Goal: Find specific page/section: Find specific page/section

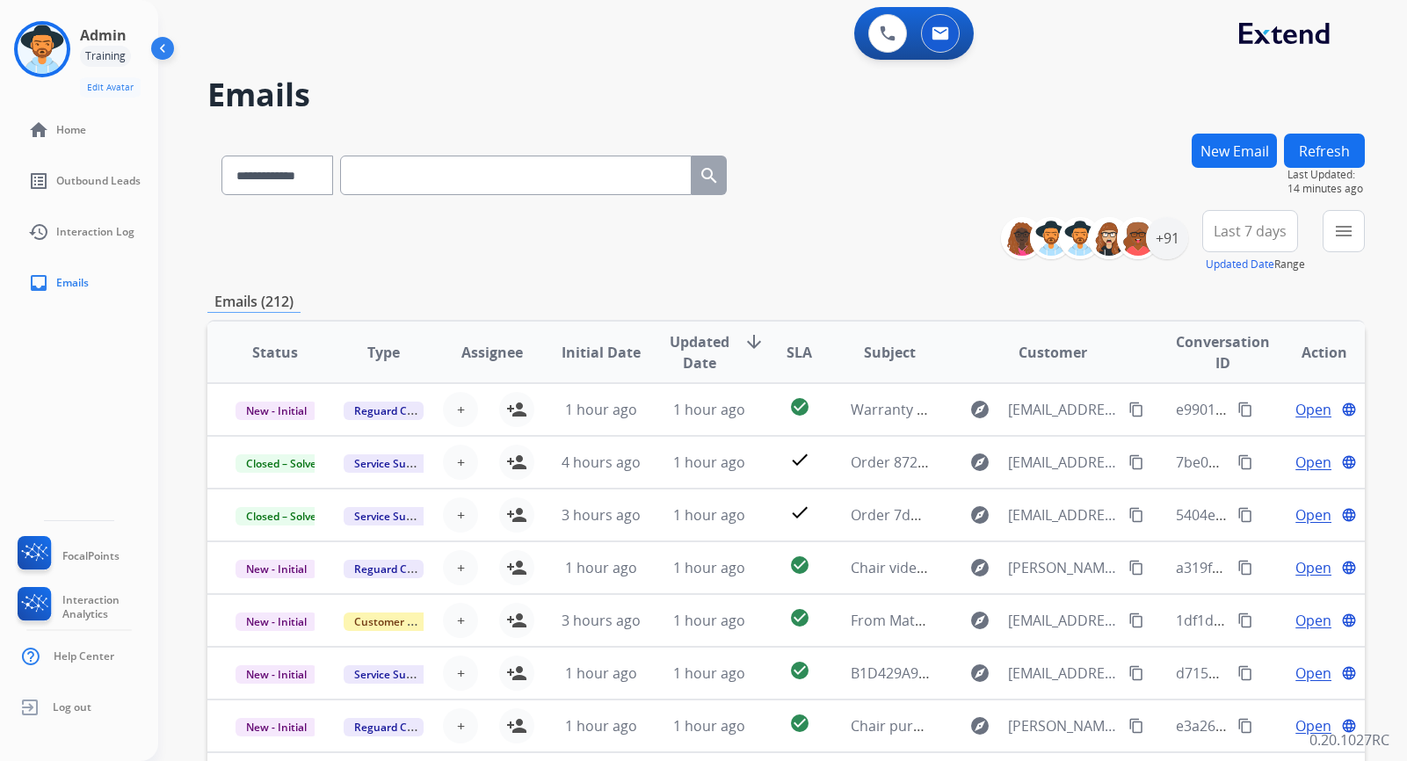
select select "*"
click at [295, 181] on select "**********" at bounding box center [276, 176] width 110 height 40
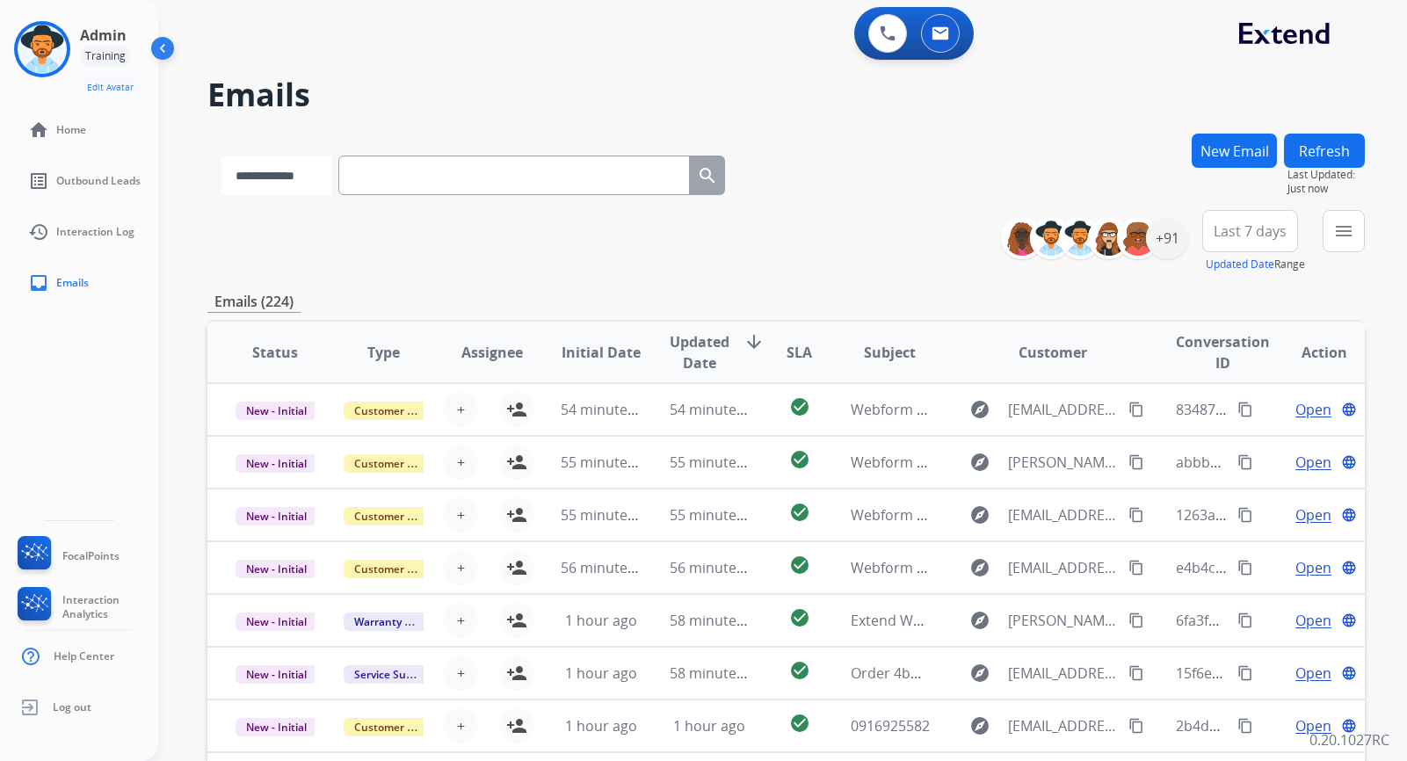
click at [293, 177] on select "**********" at bounding box center [276, 176] width 110 height 40
click at [436, 238] on div "**********" at bounding box center [785, 241] width 1157 height 63
click at [300, 180] on select "**********" at bounding box center [276, 176] width 110 height 40
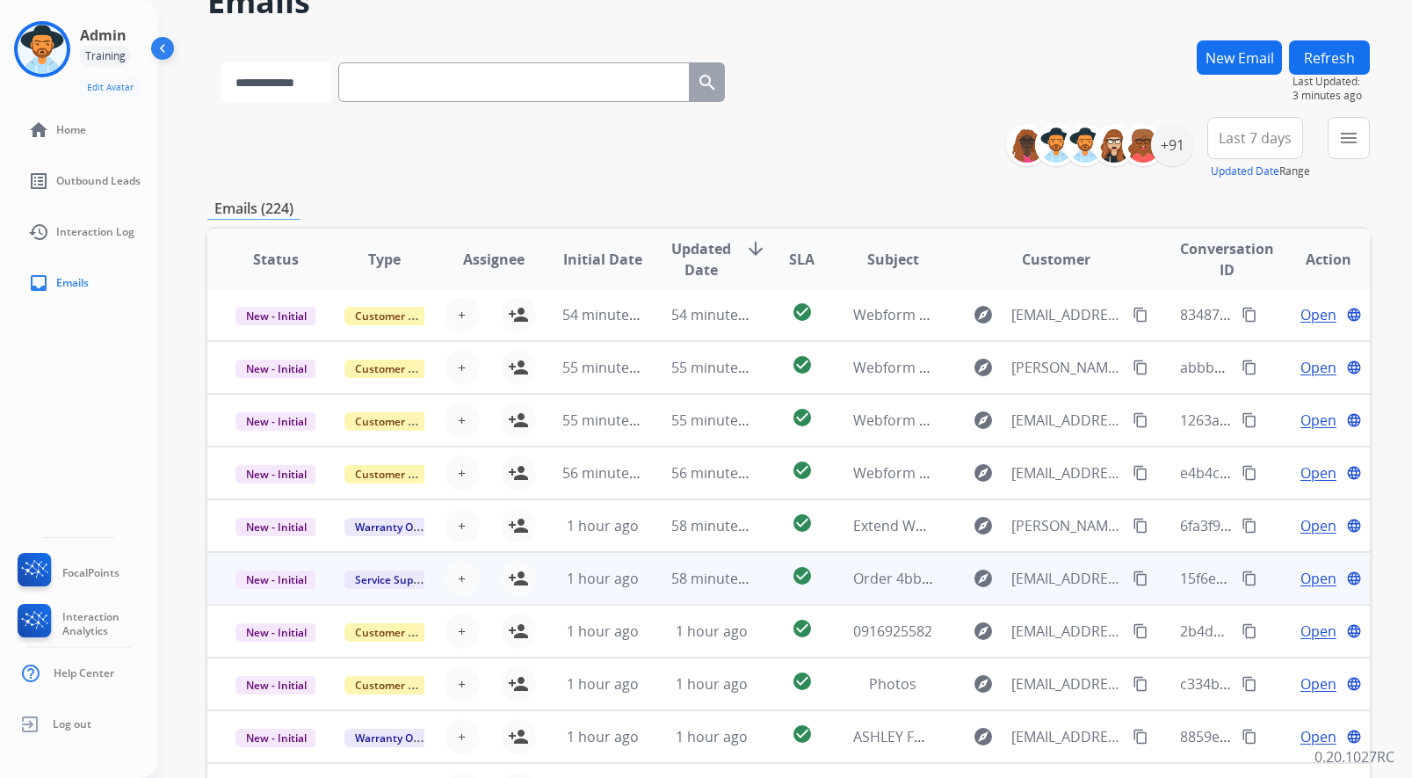
scroll to position [222, 0]
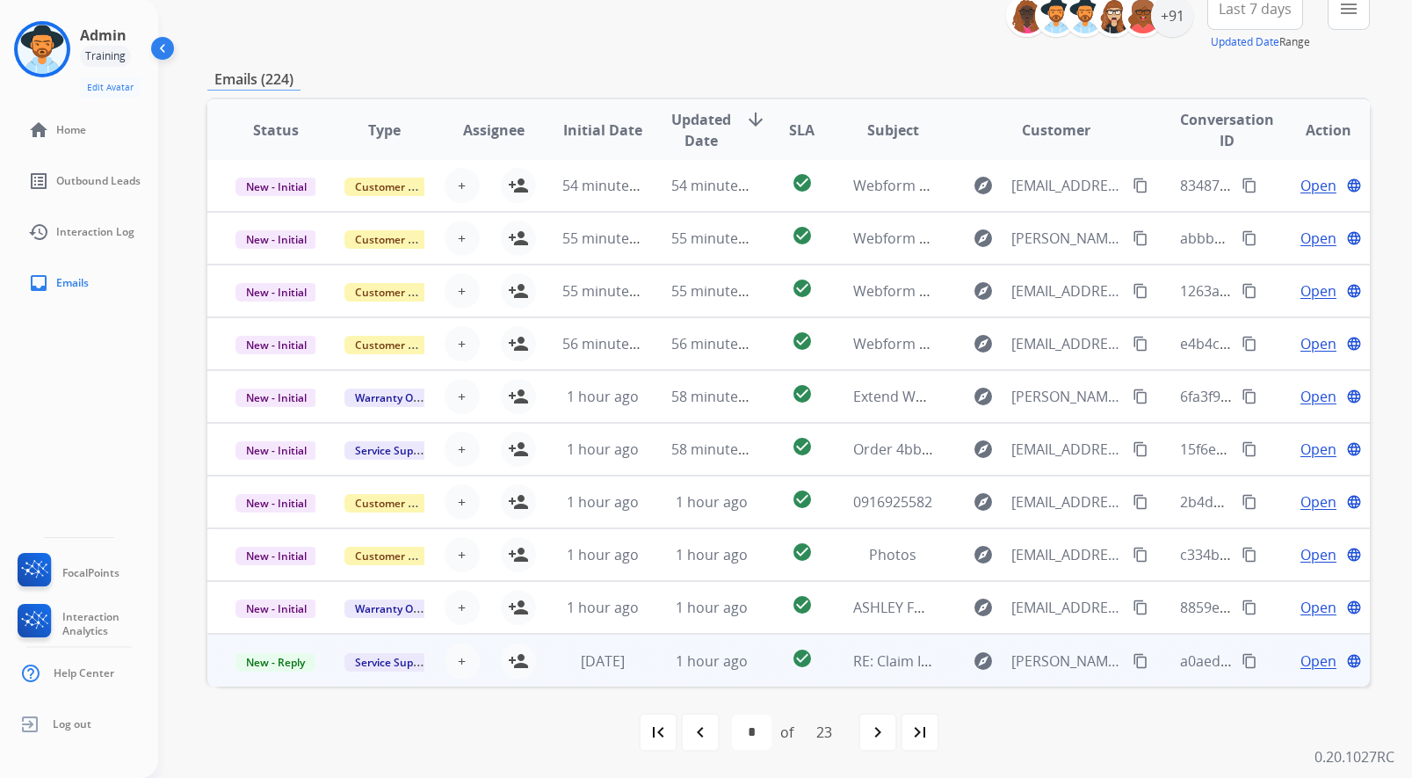
click at [1311, 664] on span "Open" at bounding box center [1319, 660] width 36 height 21
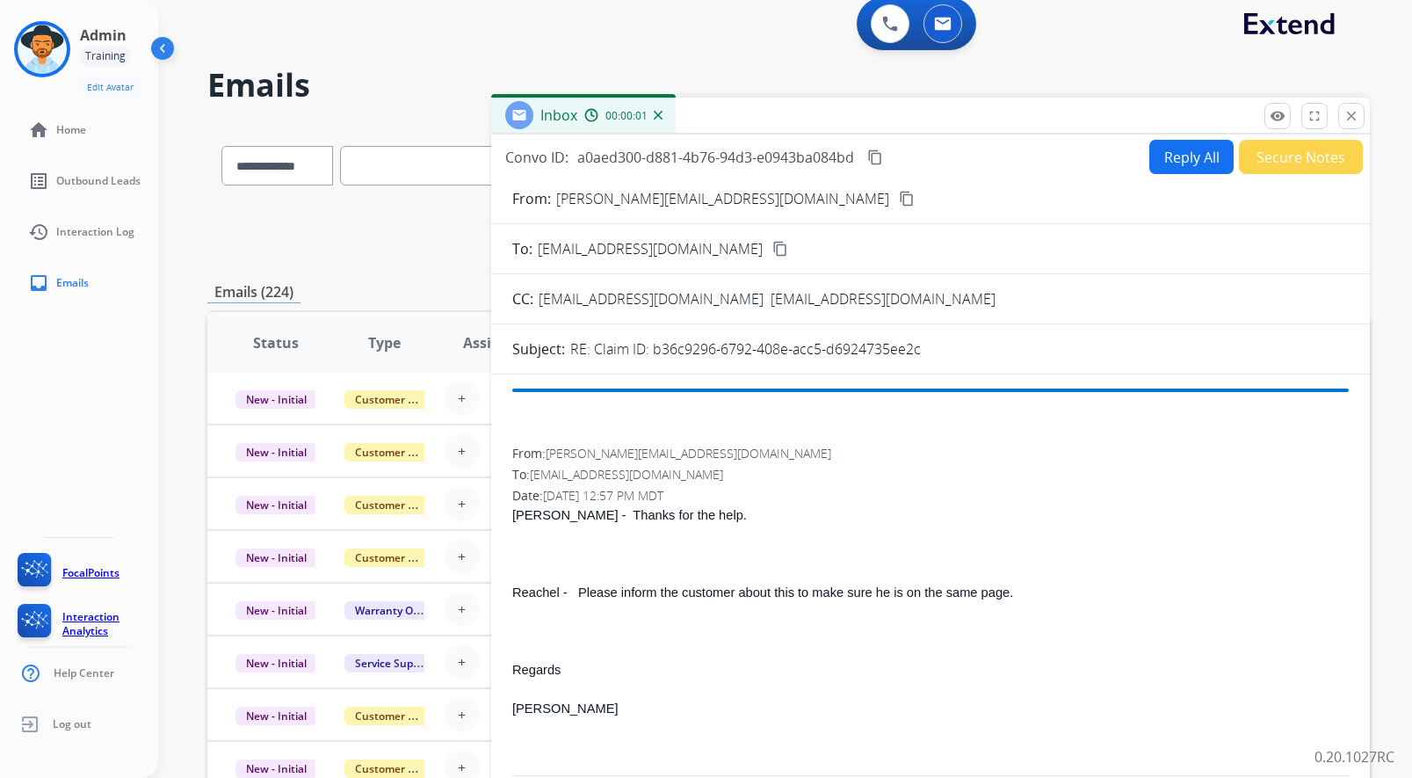
scroll to position [0, 0]
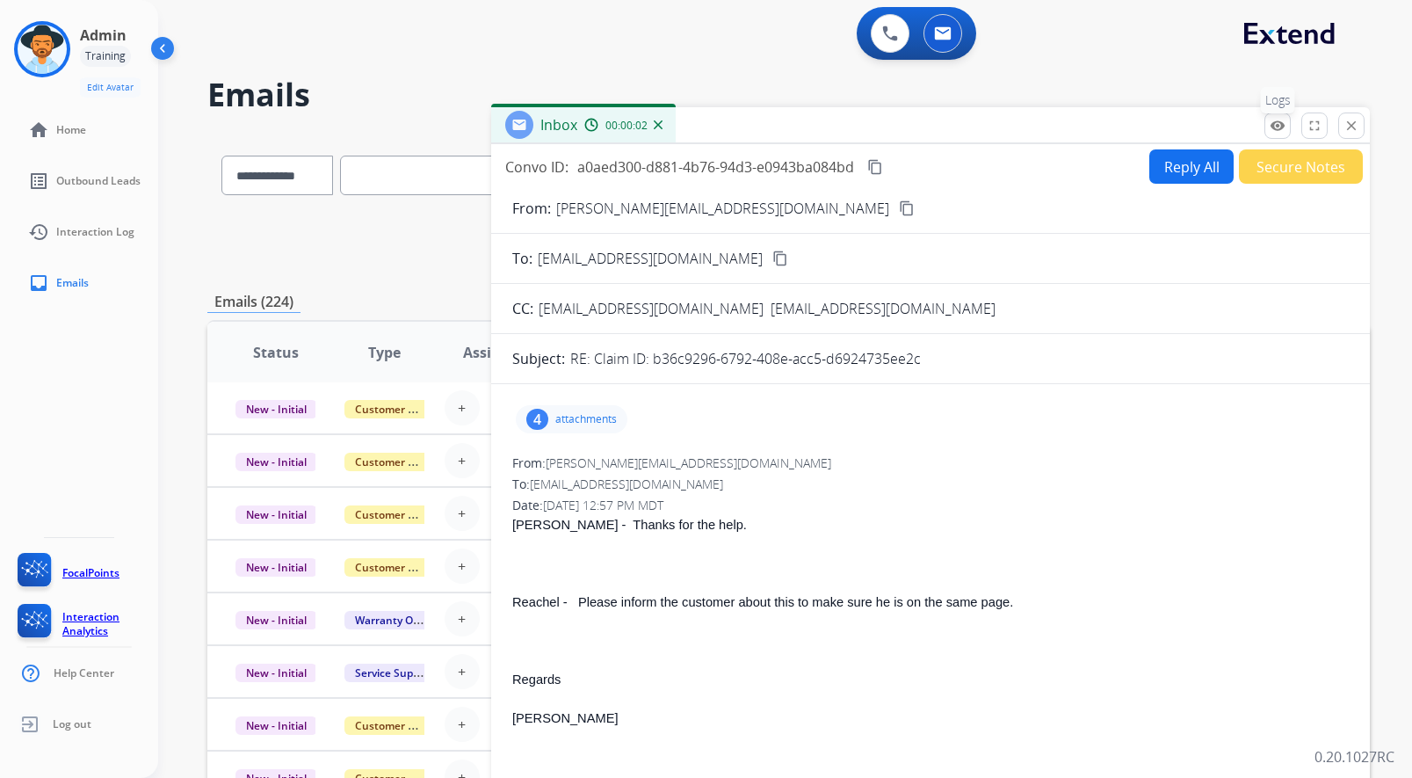
click at [1279, 134] on button "remove_red_eye Logs" at bounding box center [1278, 125] width 26 height 26
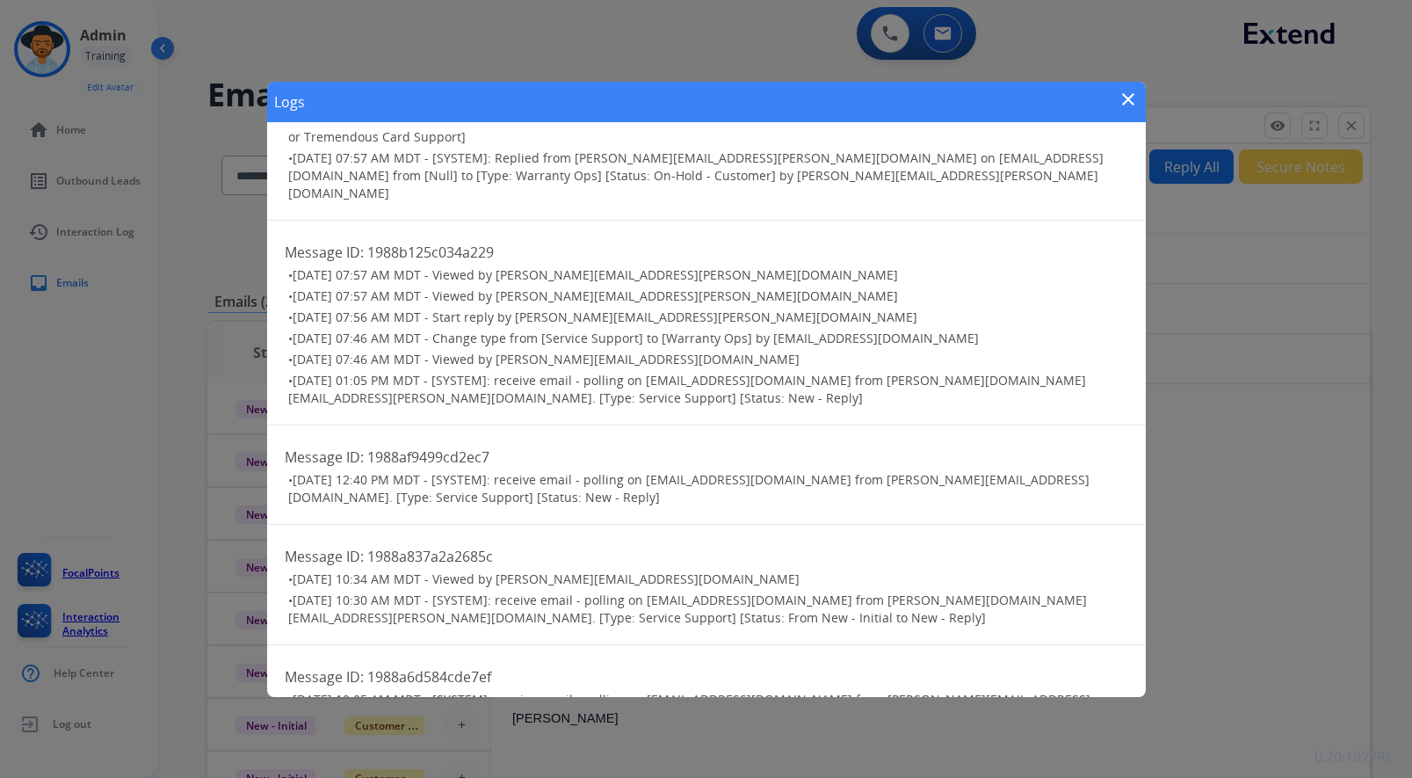
scroll to position [293, 0]
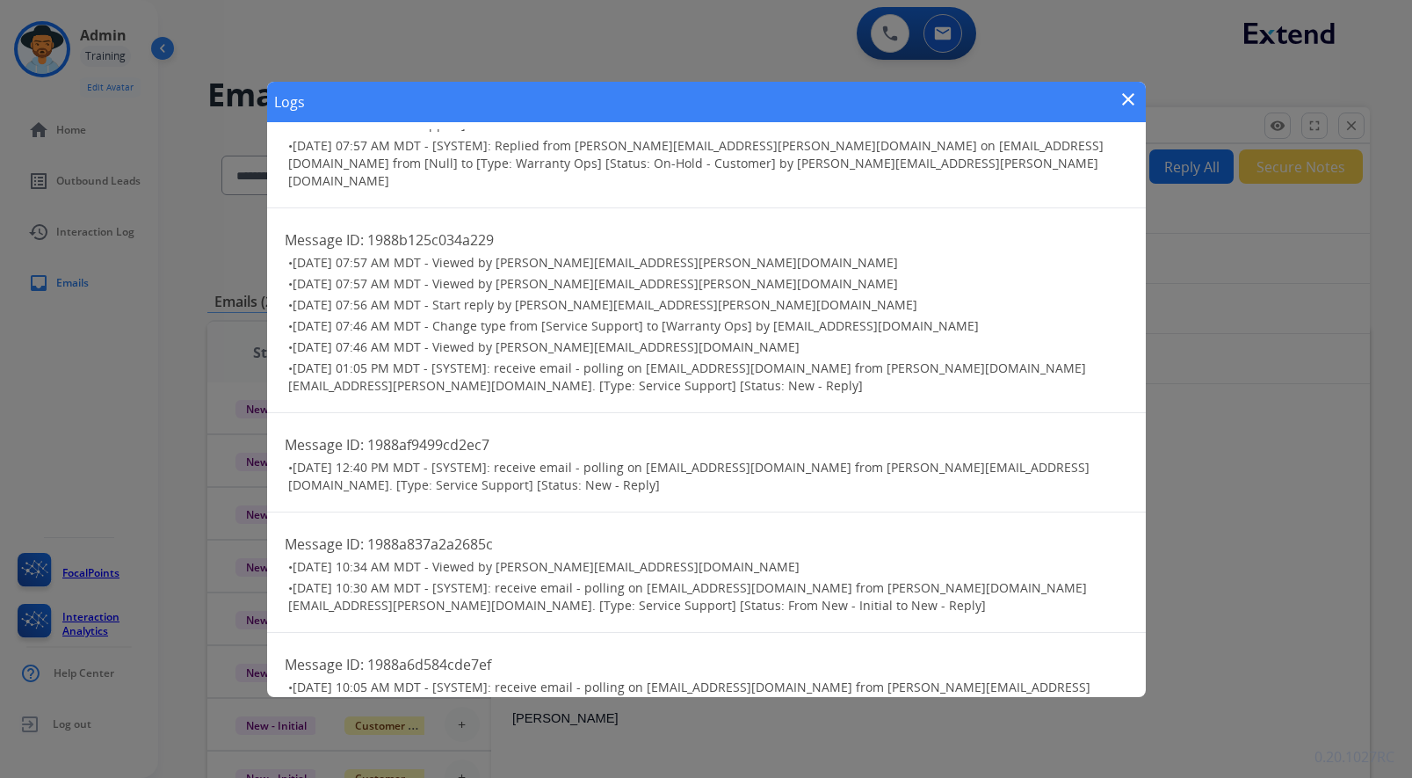
click at [1129, 100] on mat-icon "close" at bounding box center [1128, 99] width 21 height 21
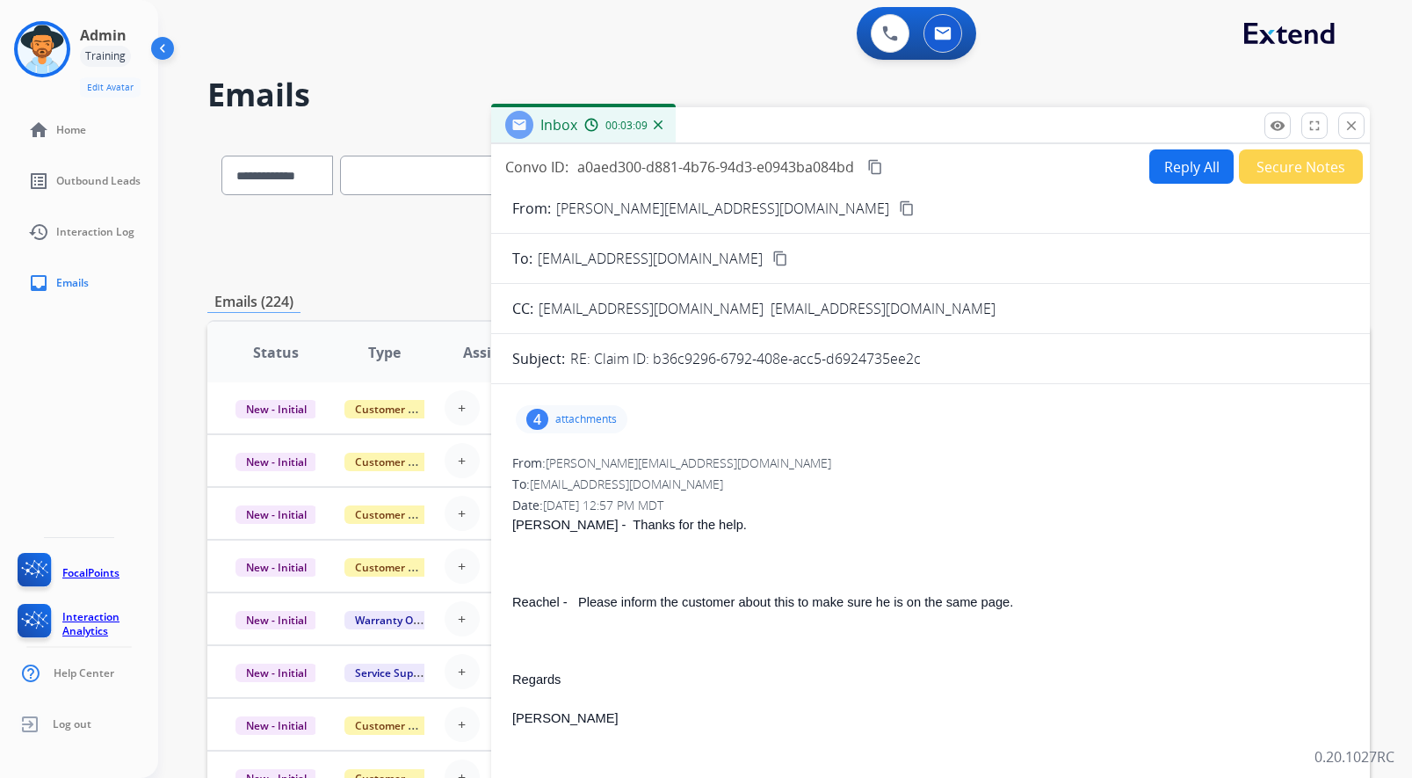
click at [847, 509] on div "Date: [DATE] 12:57 PM MDT" at bounding box center [930, 506] width 837 height 18
drag, startPoint x: 832, startPoint y: 505, endPoint x: 643, endPoint y: 492, distance: 189.4
click at [834, 505] on div "Date: [DATE] 12:57 PM MDT" at bounding box center [930, 506] width 837 height 18
click at [569, 481] on span "[EMAIL_ADDRESS][DOMAIN_NAME]" at bounding box center [626, 483] width 193 height 17
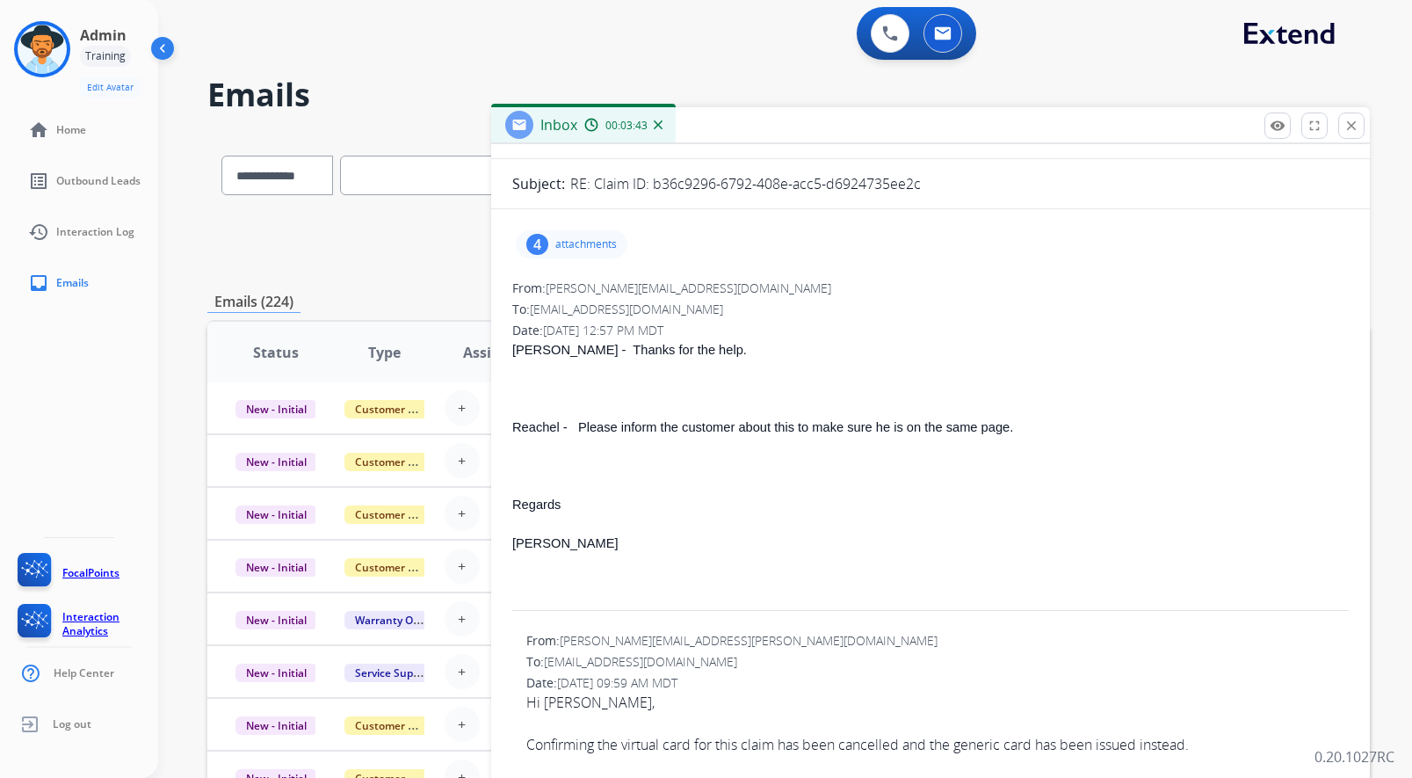
scroll to position [0, 0]
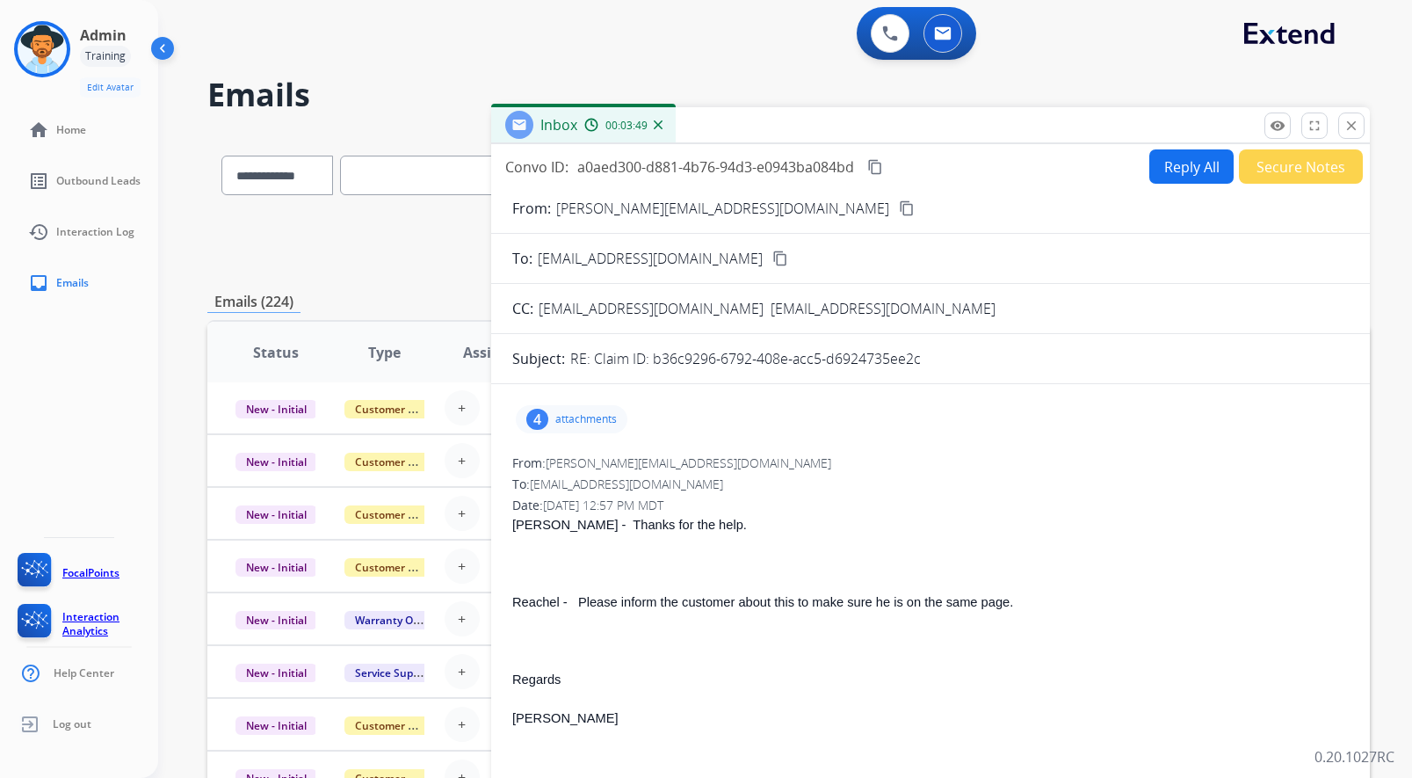
click at [597, 421] on p "attachments" at bounding box center [586, 419] width 62 height 14
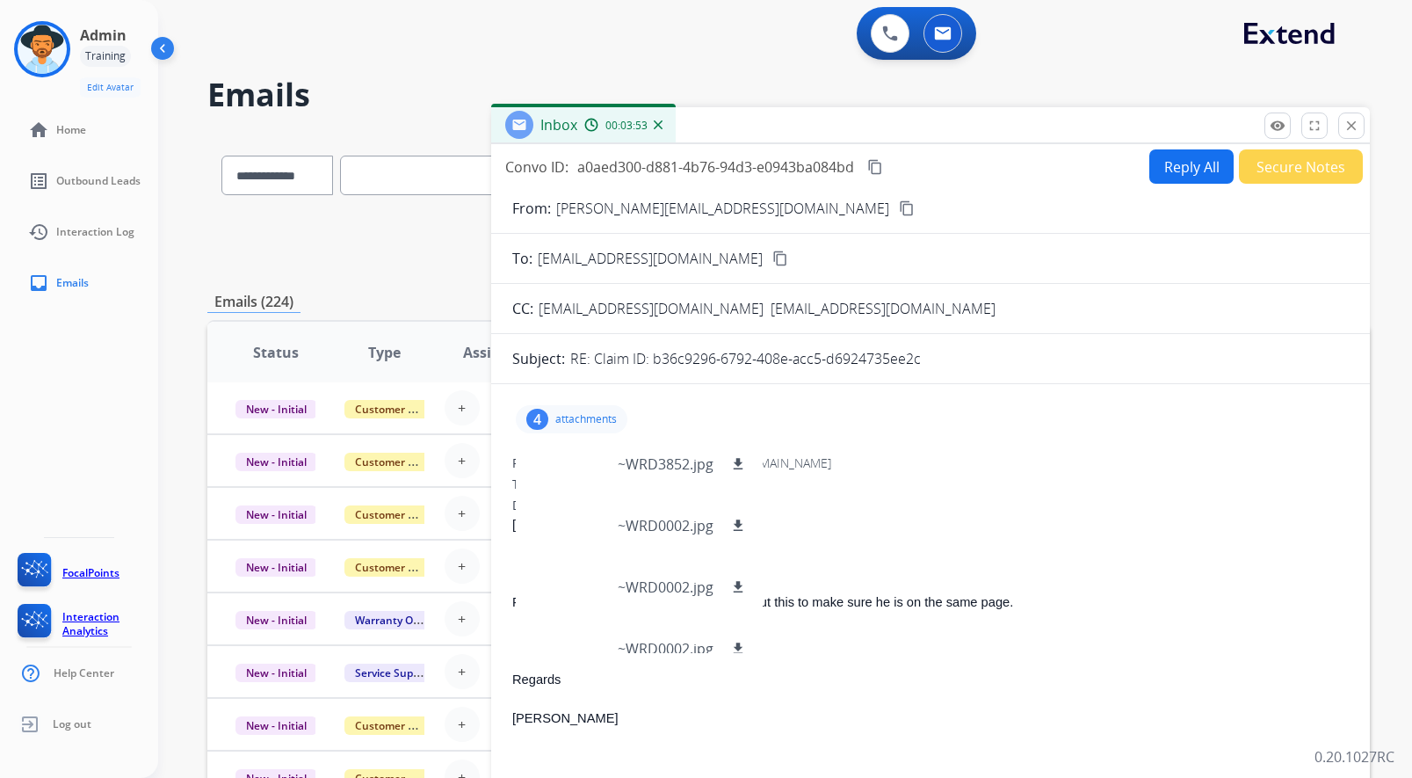
click at [928, 469] on div "From: [PERSON_NAME][EMAIL_ADDRESS][DOMAIN_NAME]" at bounding box center [930, 463] width 837 height 18
click at [947, 456] on div "From: [PERSON_NAME][EMAIL_ADDRESS][DOMAIN_NAME]" at bounding box center [930, 463] width 837 height 18
click at [577, 420] on p "attachments" at bounding box center [586, 419] width 62 height 14
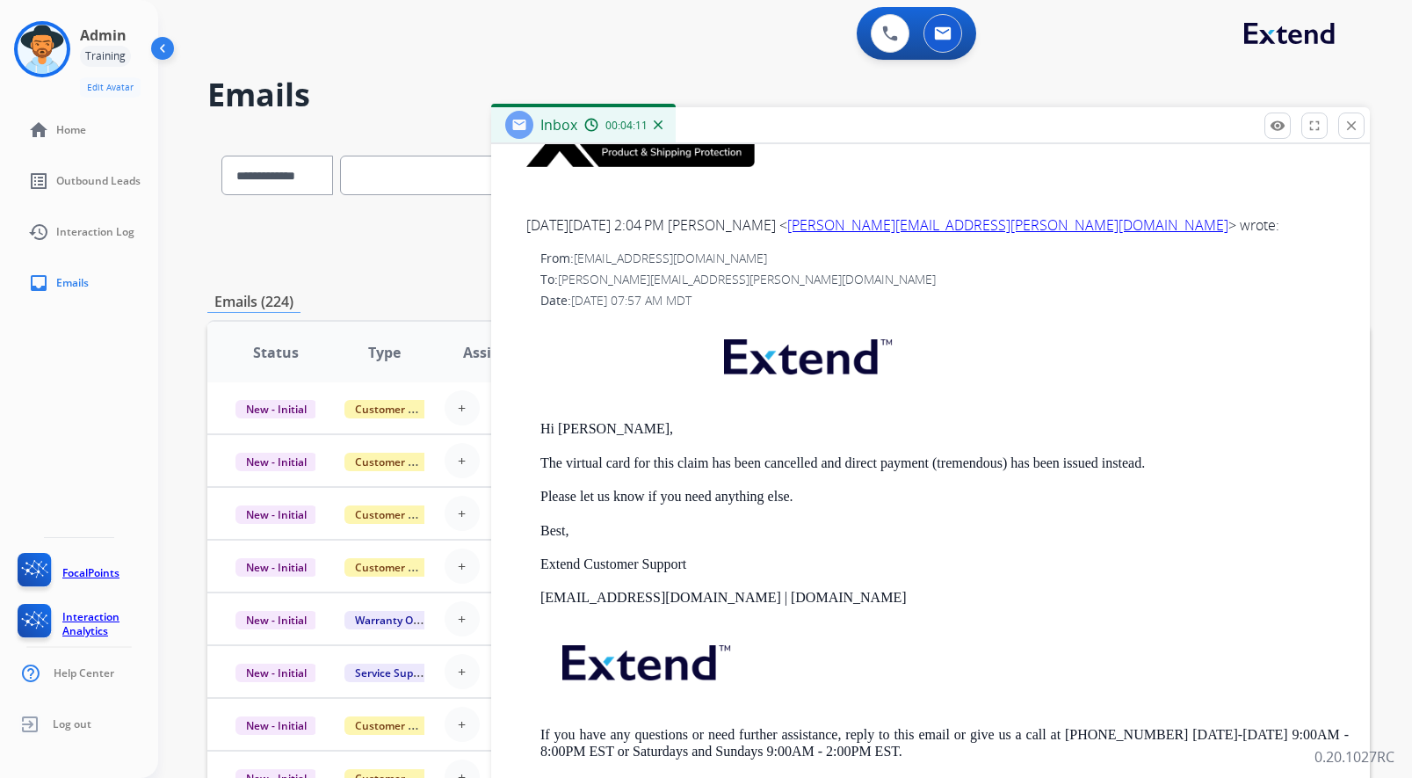
scroll to position [853, 0]
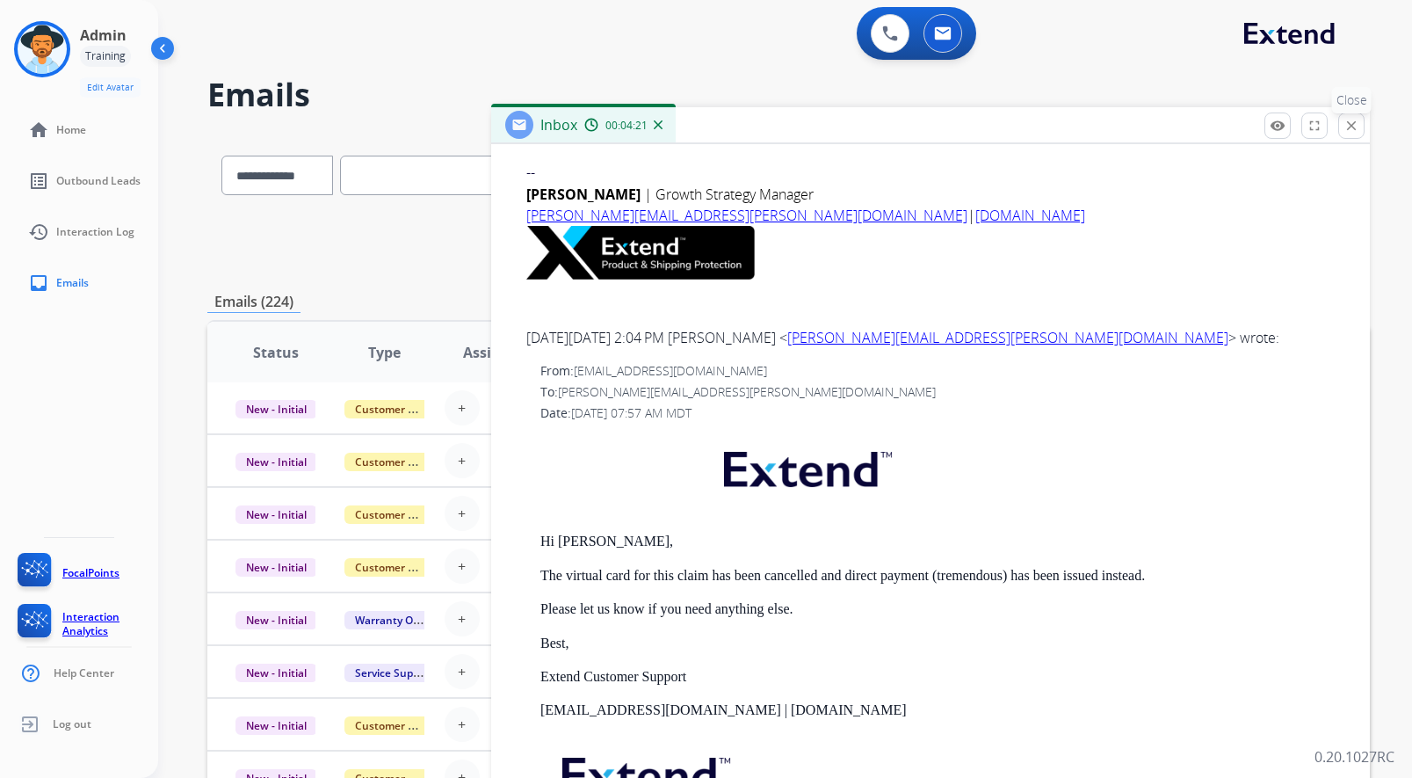
click at [1349, 125] on mat-icon "close" at bounding box center [1352, 126] width 16 height 16
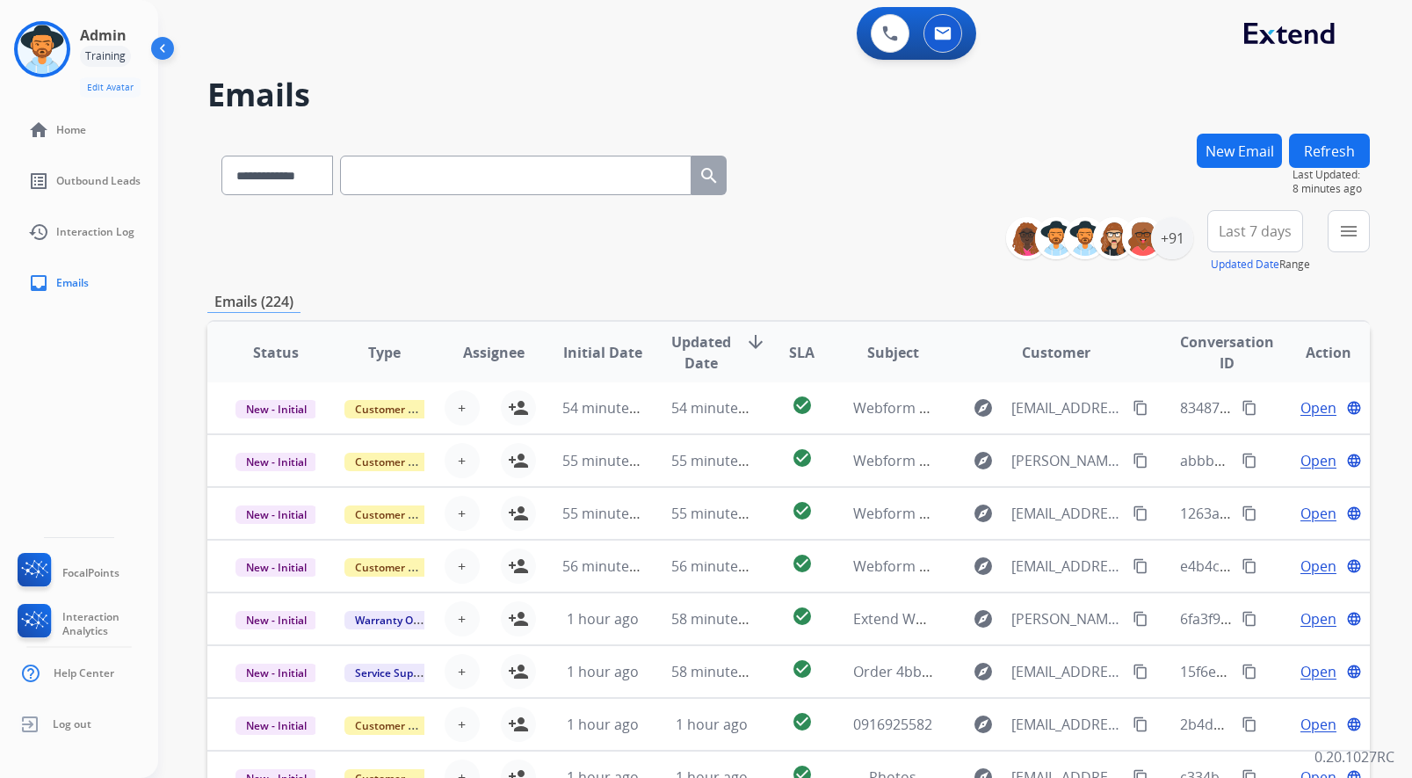
click at [707, 11] on div "0 Voice Interactions 0 Email Interactions" at bounding box center [774, 35] width 1191 height 56
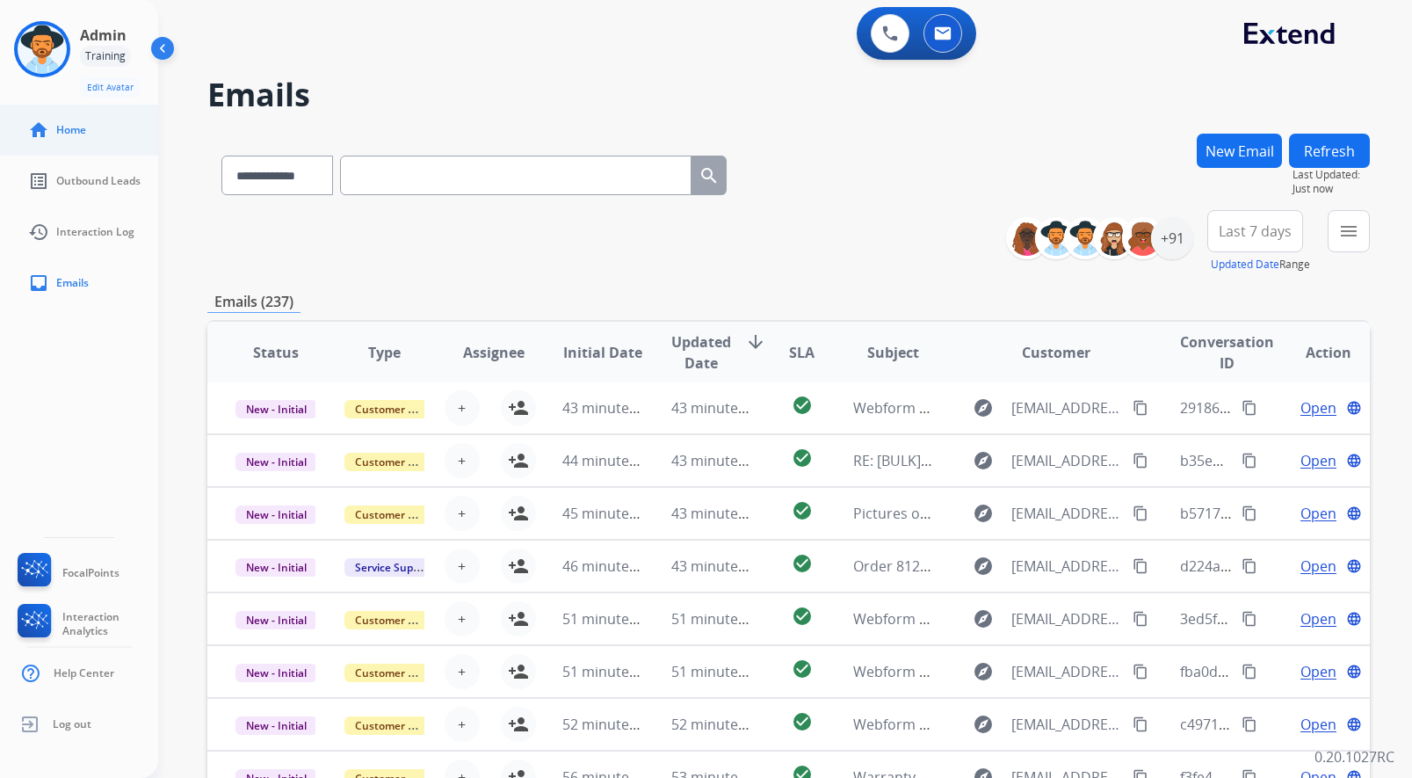
click at [30, 128] on link "home Home" at bounding box center [93, 129] width 158 height 49
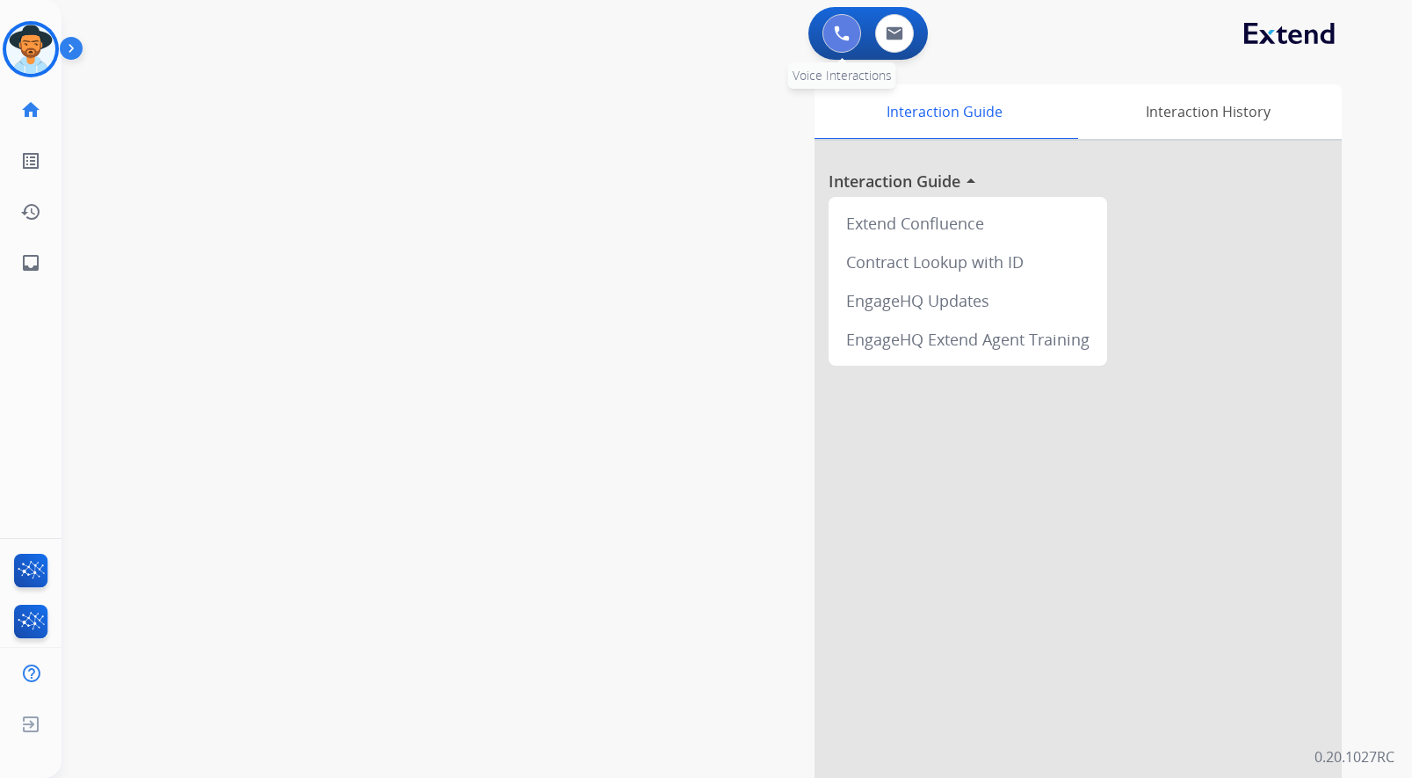
click at [842, 43] on button at bounding box center [842, 33] width 39 height 39
click at [837, 25] on img at bounding box center [842, 33] width 16 height 16
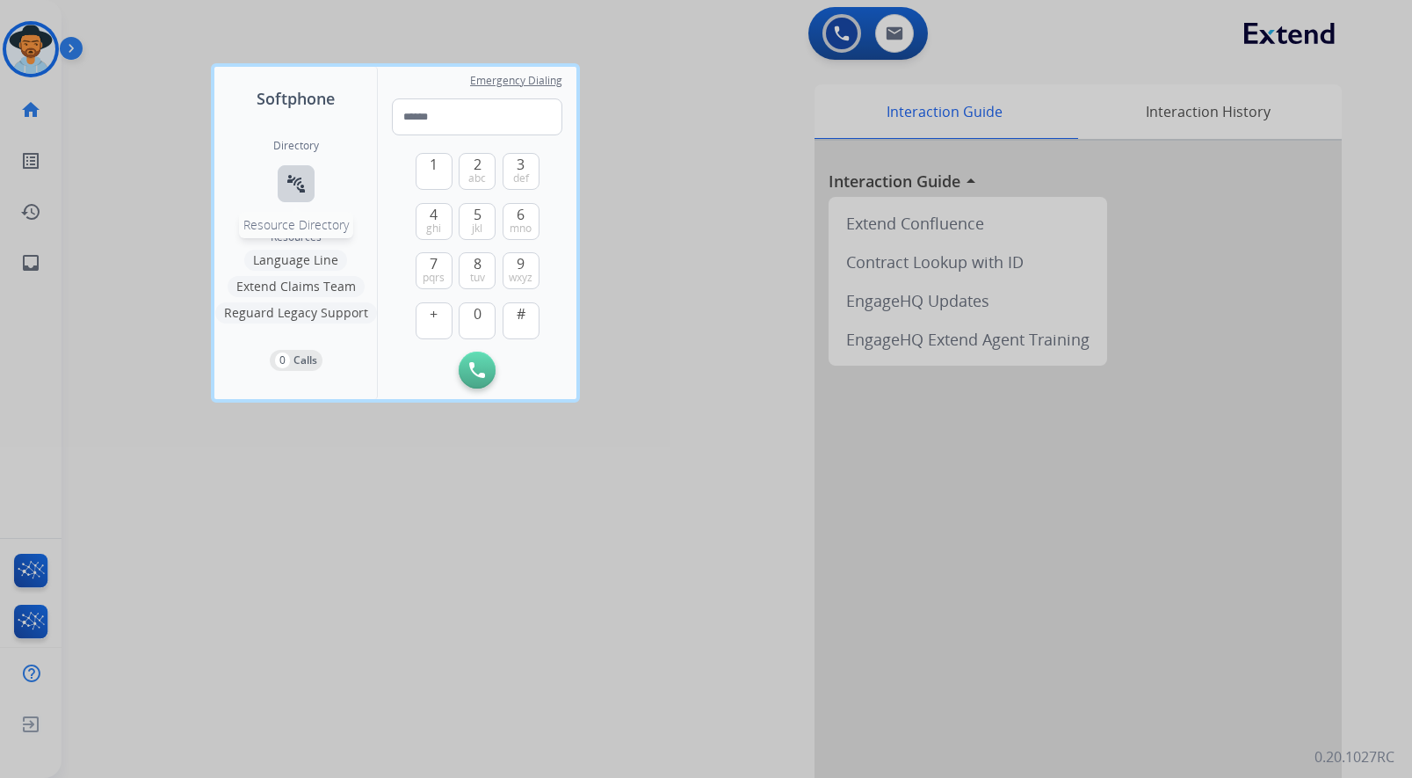
click at [279, 178] on button "connect_without_contact Resource Directory" at bounding box center [296, 183] width 37 height 37
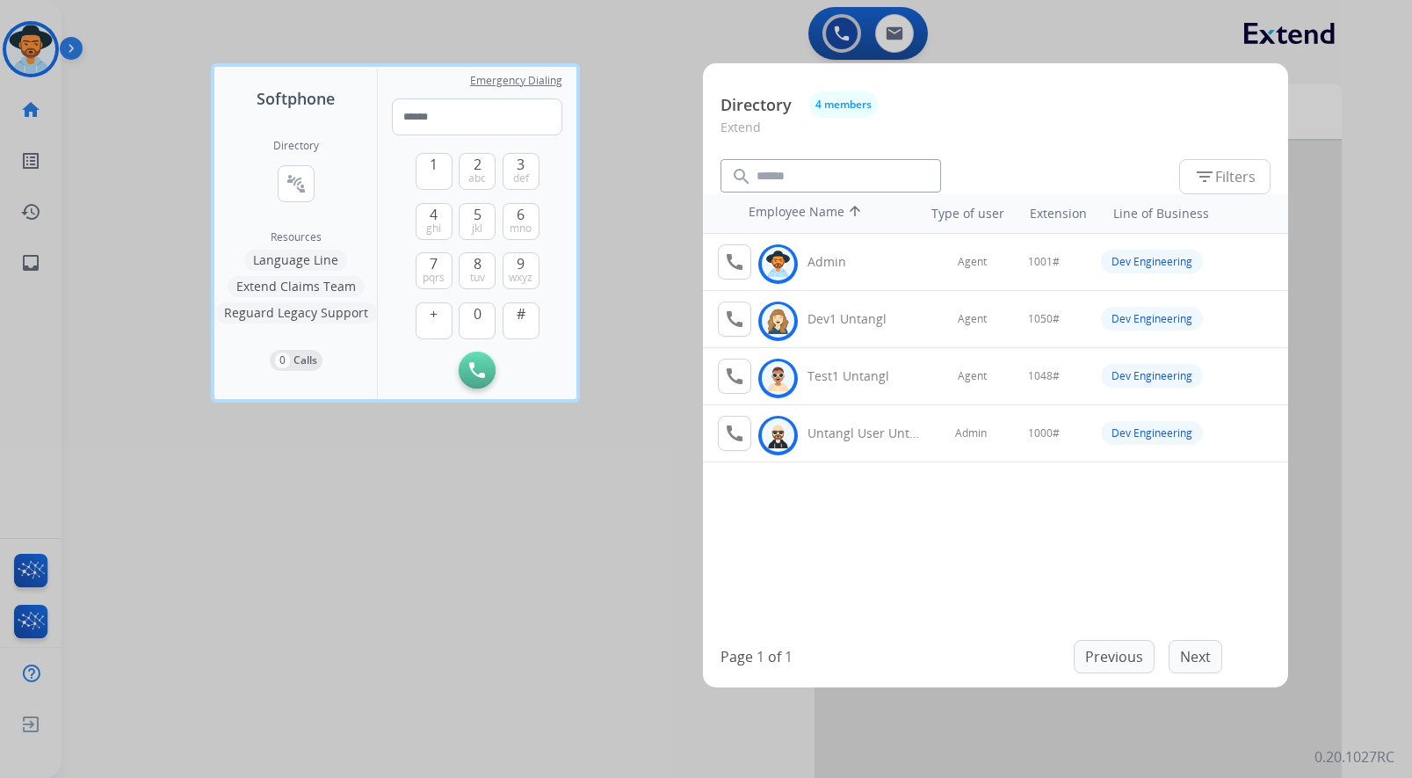
click at [447, 466] on div at bounding box center [706, 389] width 1412 height 778
